Goal: Information Seeking & Learning: Learn about a topic

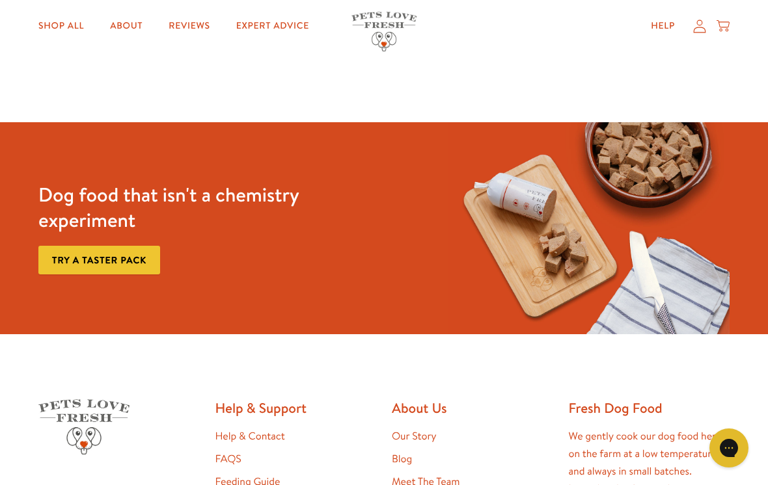
click at [275, 455] on li "FAQS" at bounding box center [295, 460] width 161 height 18
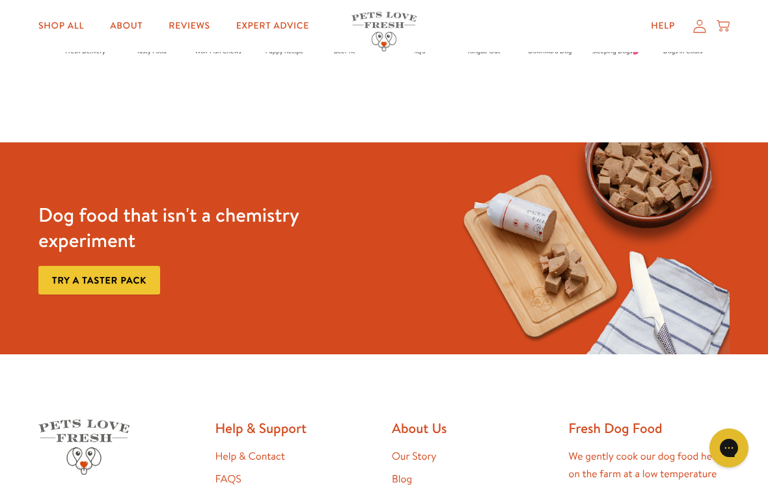
scroll to position [2474, 0]
